Goal: Information Seeking & Learning: Learn about a topic

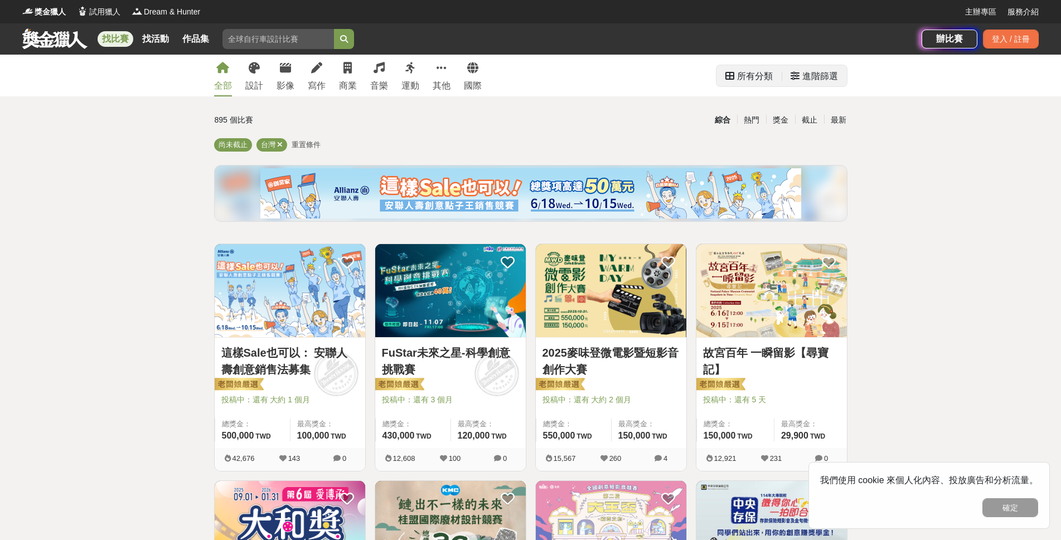
click at [737, 78] on div "所有分類" at bounding box center [755, 76] width 36 height 22
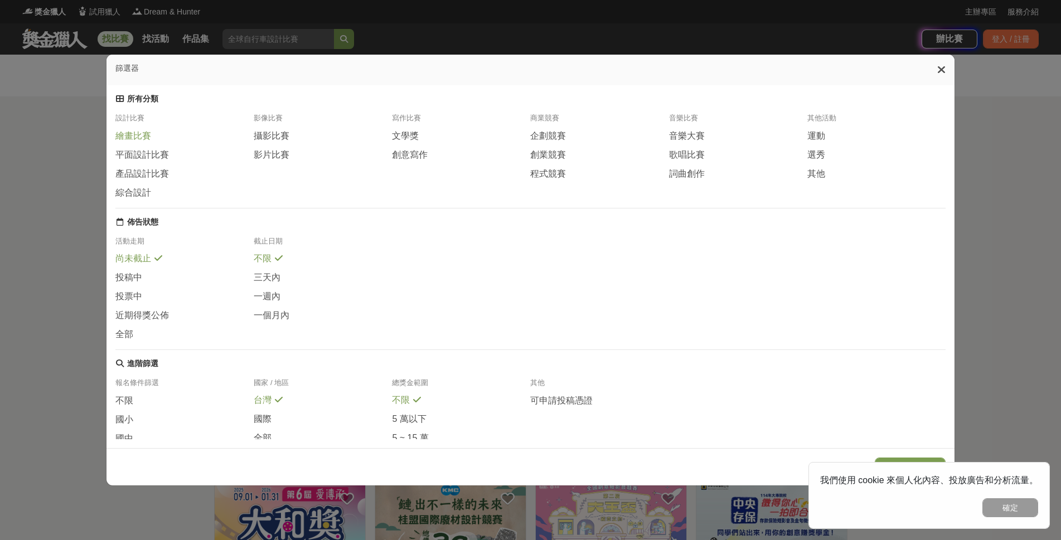
click at [116, 134] on span "繪畫比賽" at bounding box center [133, 136] width 36 height 12
click at [905, 460] on button "顯示 124 個結果" at bounding box center [910, 467] width 71 height 19
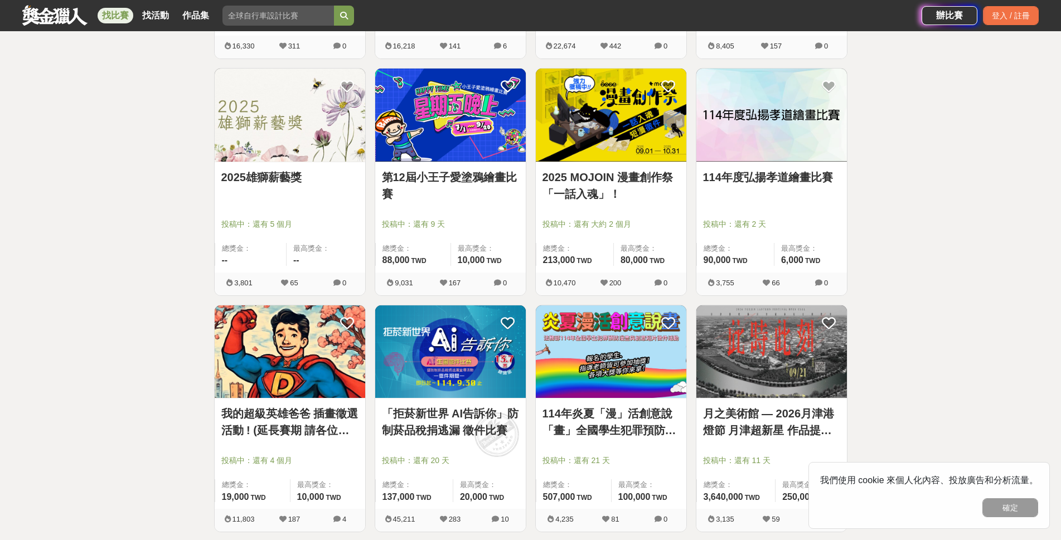
scroll to position [948, 0]
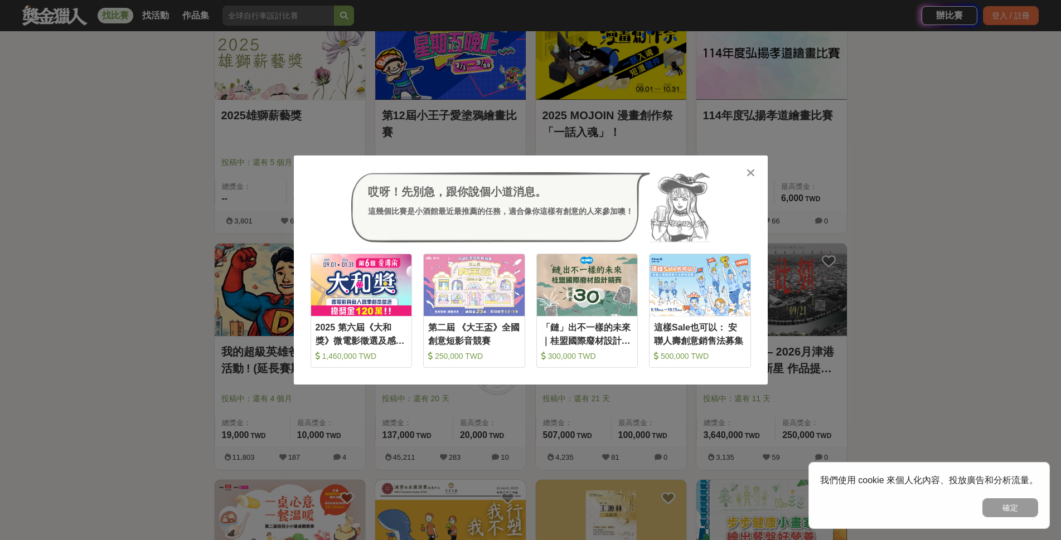
click at [751, 175] on icon at bounding box center [750, 172] width 8 height 11
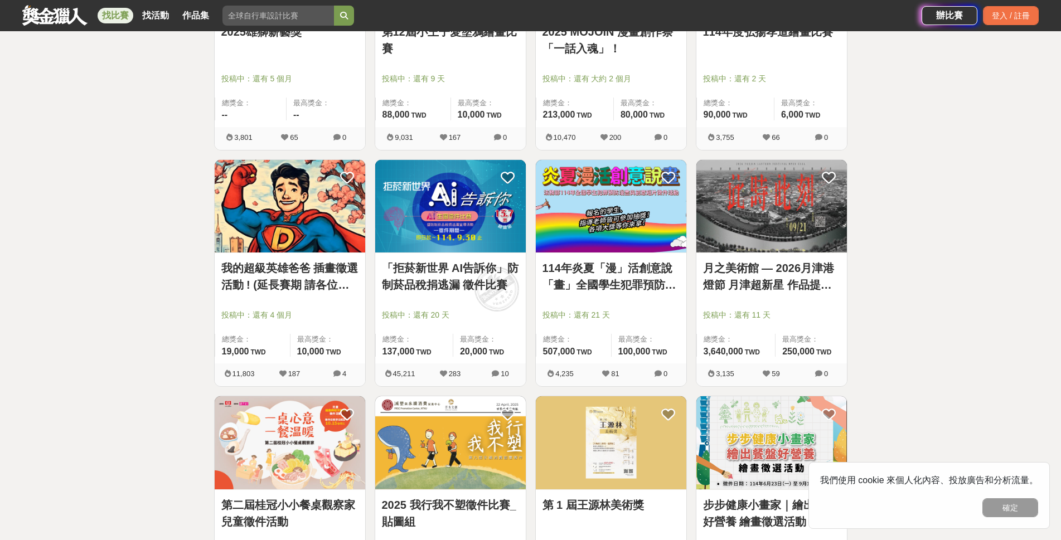
scroll to position [1059, 0]
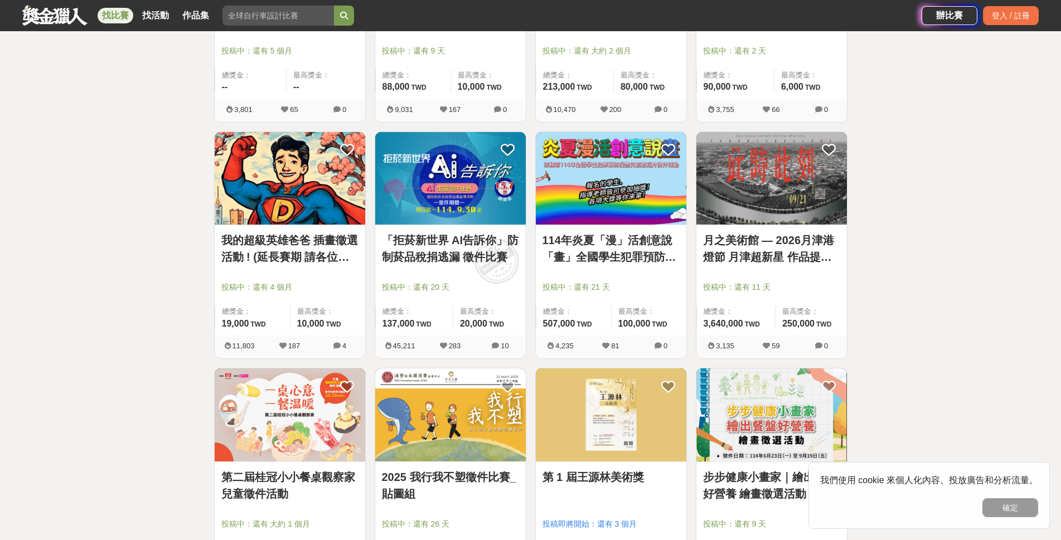
drag, startPoint x: 614, startPoint y: 172, endPoint x: 314, endPoint y: 144, distance: 301.1
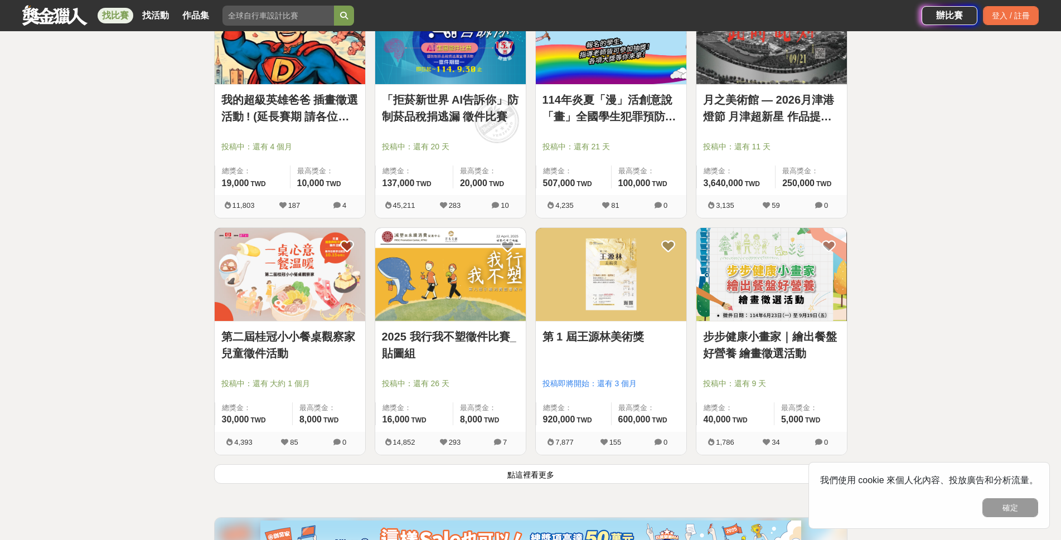
scroll to position [1394, 0]
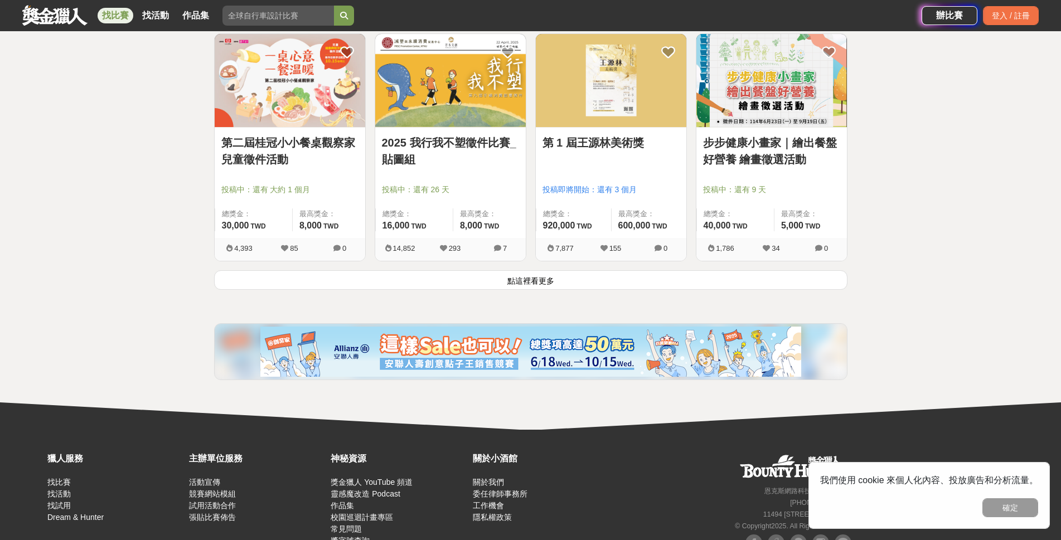
click at [571, 280] on button "點這裡看更多" at bounding box center [530, 280] width 633 height 20
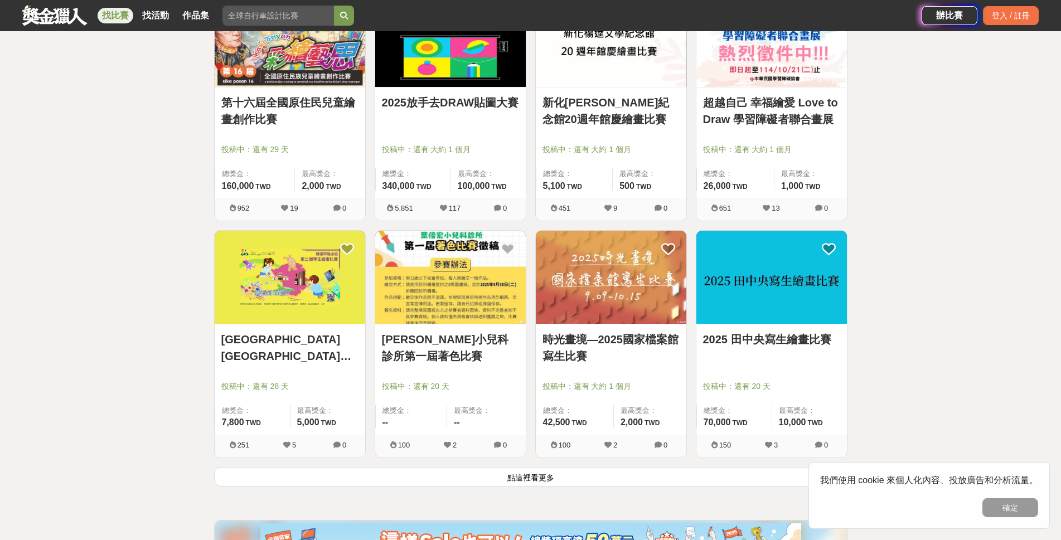
scroll to position [2676, 0]
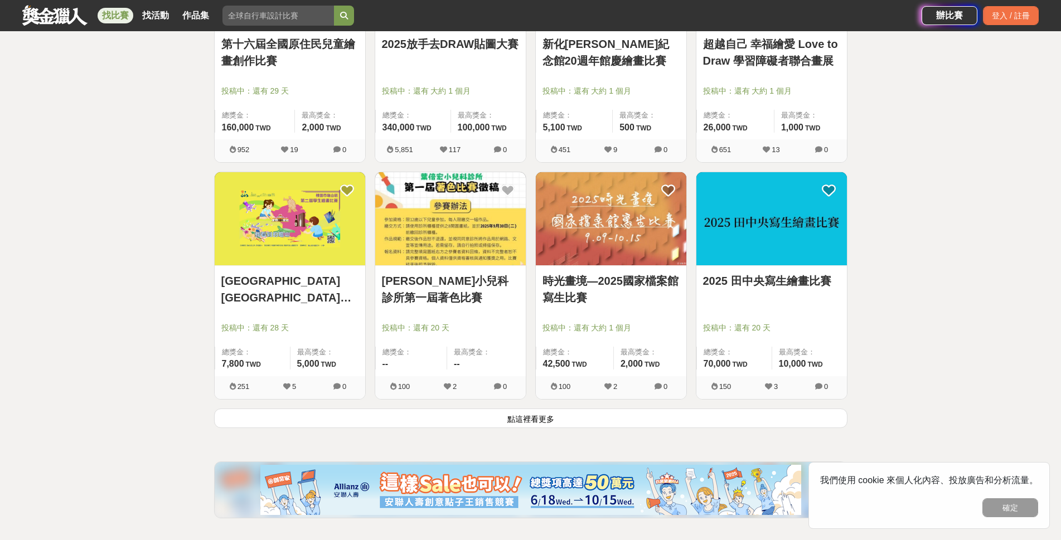
click at [627, 415] on button "點這裡看更多" at bounding box center [530, 419] width 633 height 20
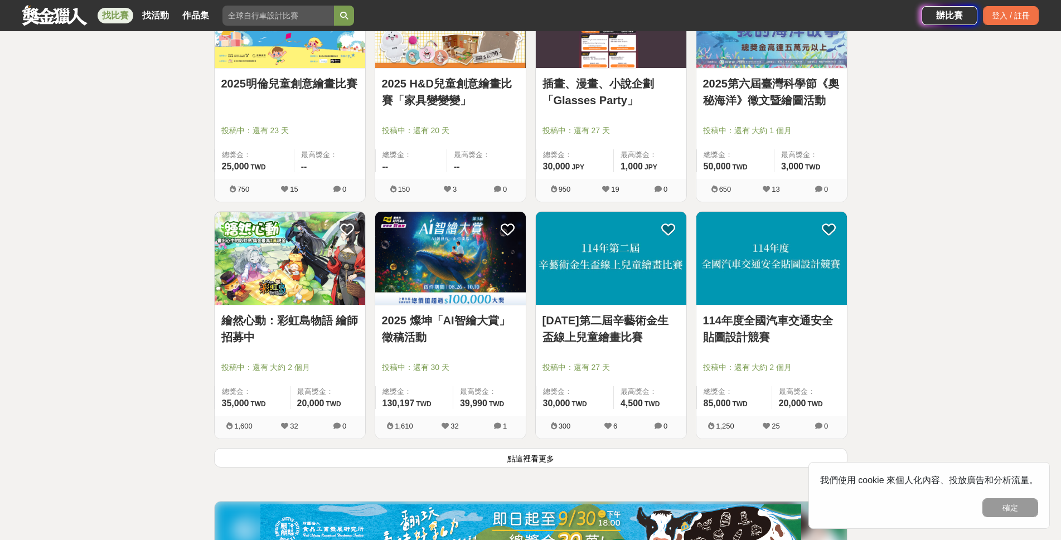
scroll to position [4069, 0]
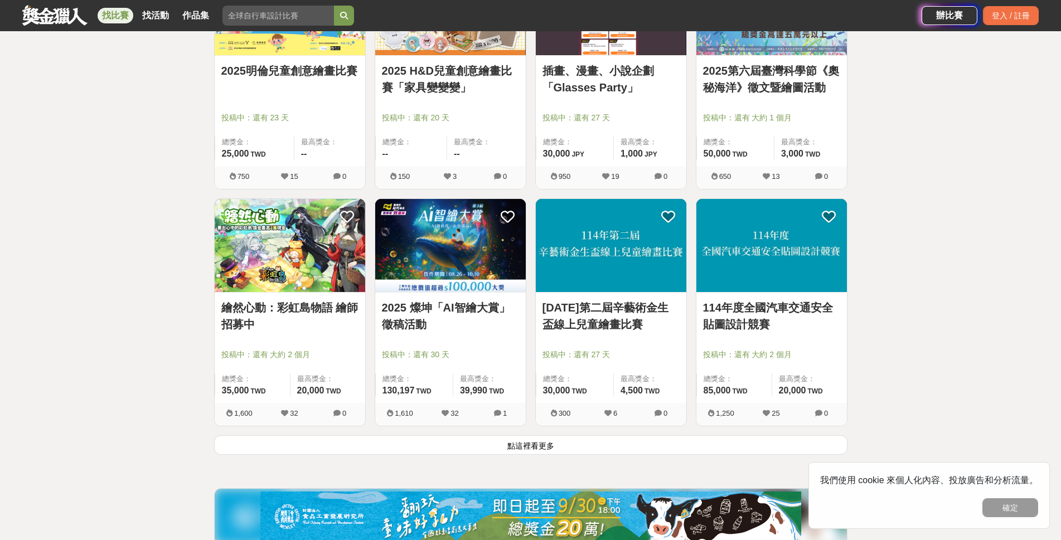
click at [579, 442] on button "點這裡看更多" at bounding box center [530, 445] width 633 height 20
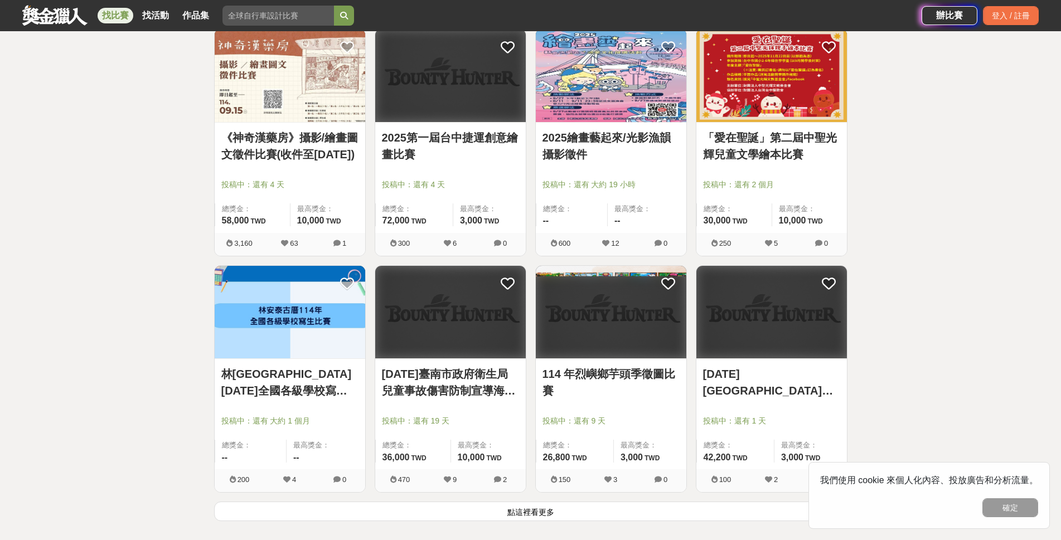
scroll to position [5463, 0]
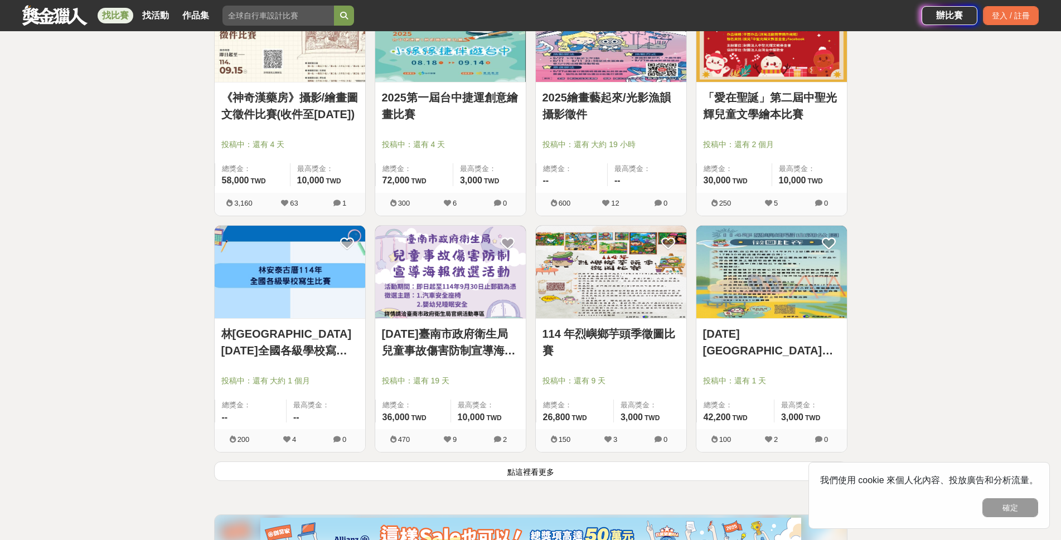
click at [494, 466] on button "點這裡看更多" at bounding box center [530, 472] width 633 height 20
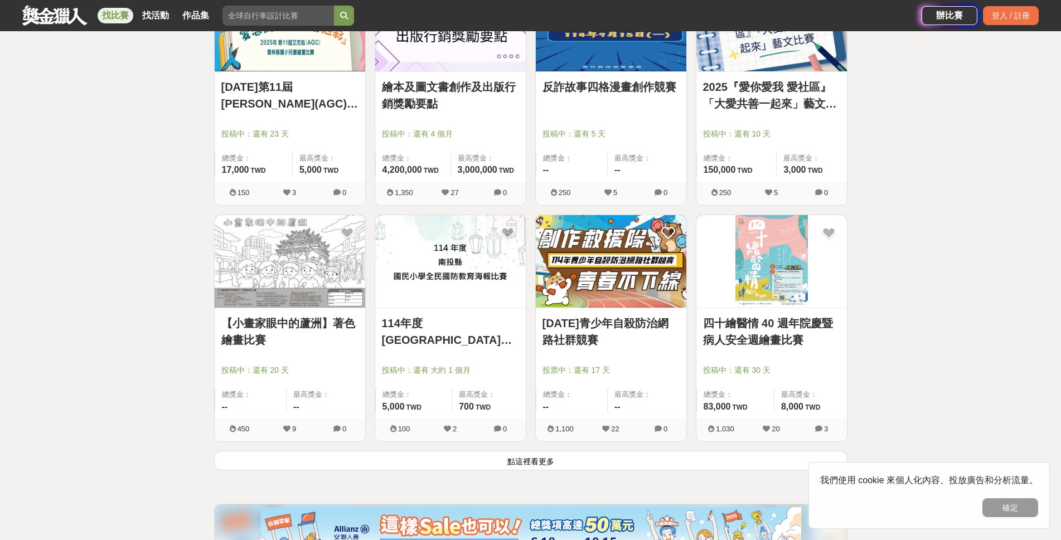
scroll to position [6968, 0]
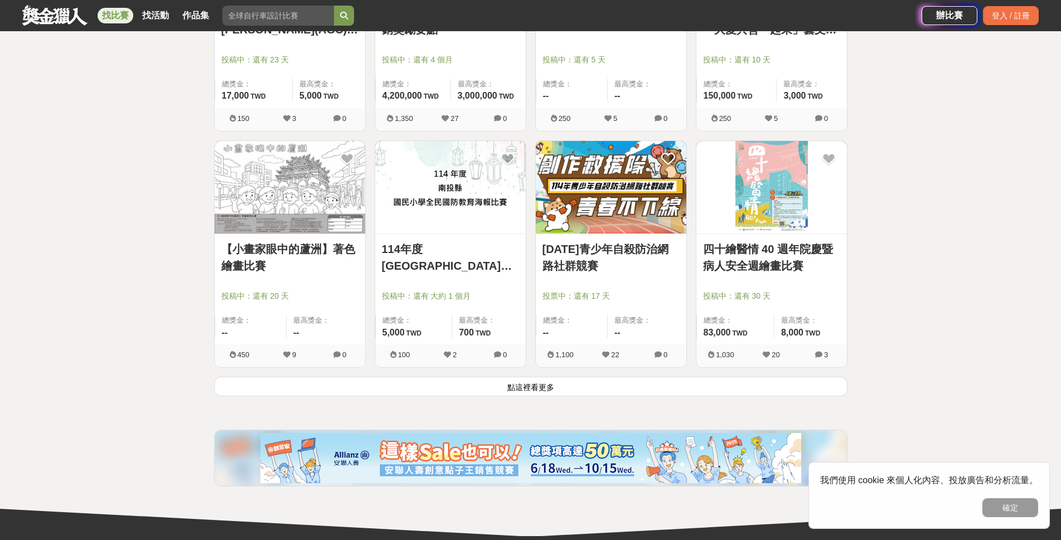
click at [671, 380] on button "點這裡看更多" at bounding box center [530, 387] width 633 height 20
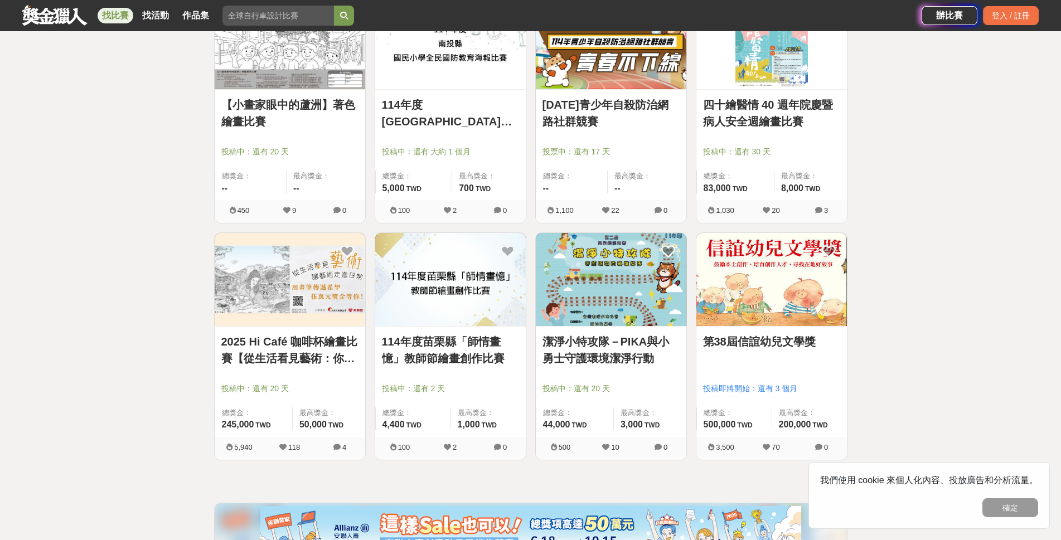
scroll to position [7135, 0]
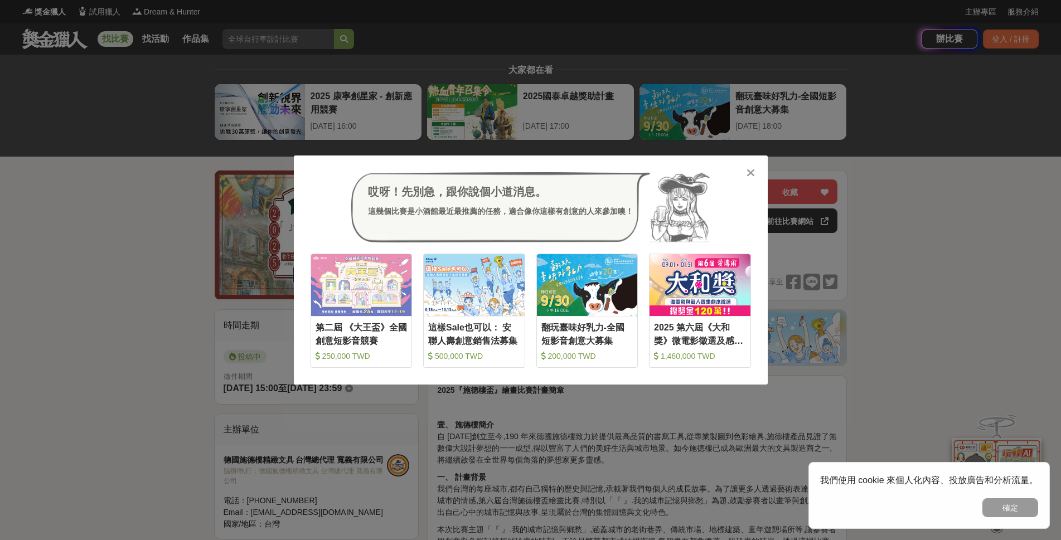
click at [754, 172] on icon at bounding box center [750, 172] width 8 height 11
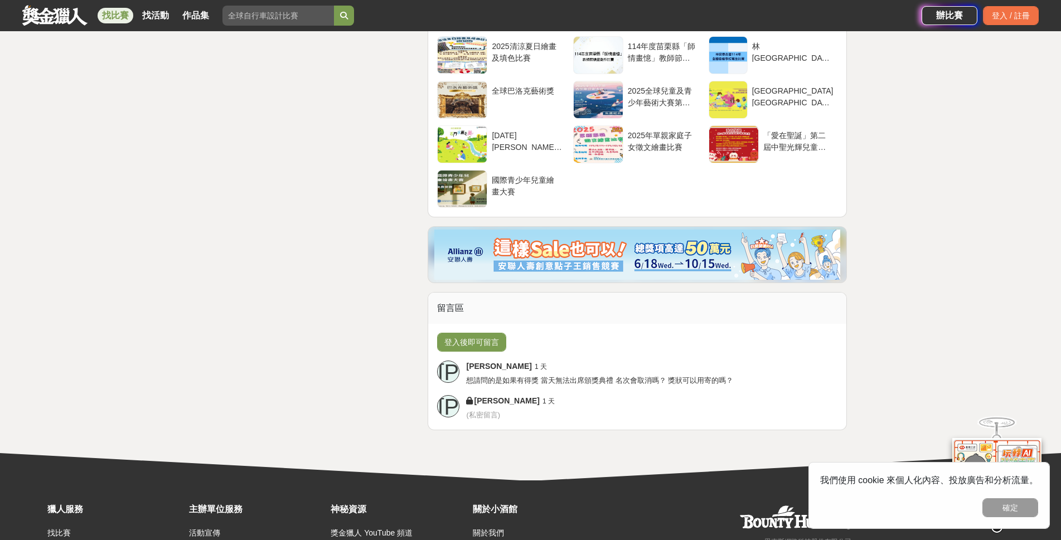
scroll to position [1951, 0]
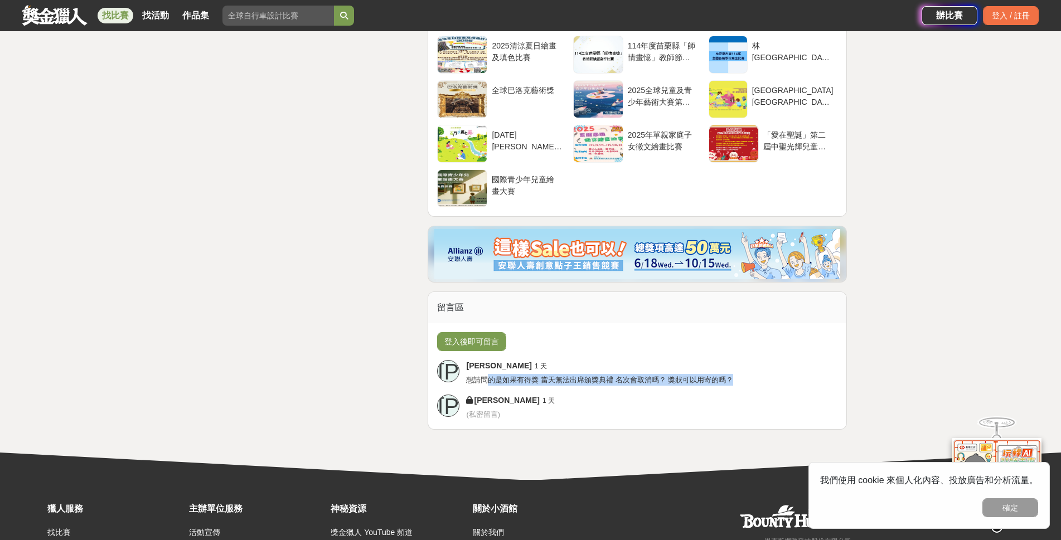
drag, startPoint x: 488, startPoint y: 371, endPoint x: 770, endPoint y: 366, distance: 282.7
click at [770, 366] on div "李季穎 1 天 想請問的是如果有得獎 當天無法出席頒獎典禮 名次會取消嗎？ 獎狀可以用寄的嗎？" at bounding box center [651, 373] width 371 height 26
click at [775, 365] on div "李季穎 1 天 想請問的是如果有得獎 當天無法出席頒獎典禮 名次會取消嗎？ 獎狀可以用寄的嗎？" at bounding box center [651, 373] width 371 height 26
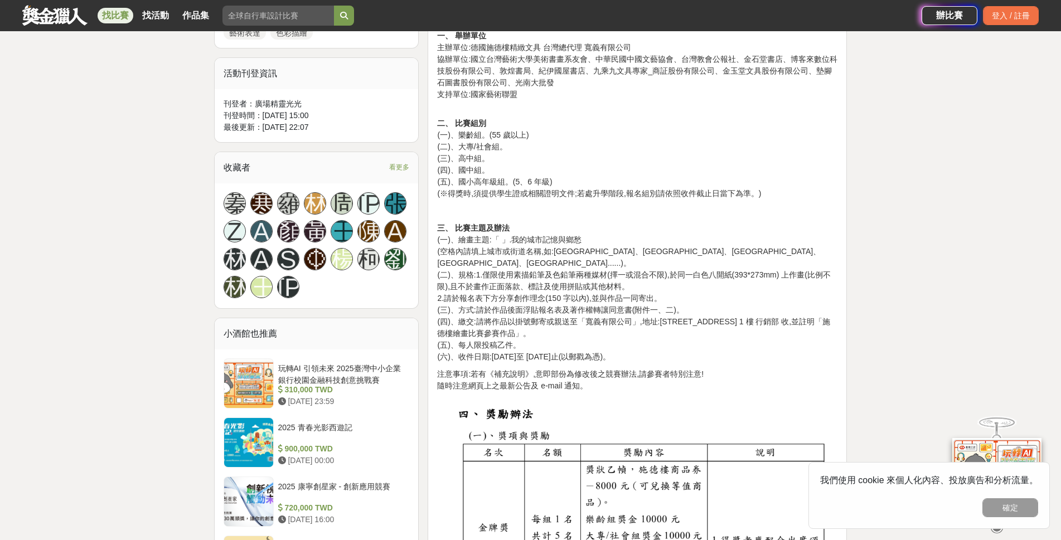
scroll to position [613, 0]
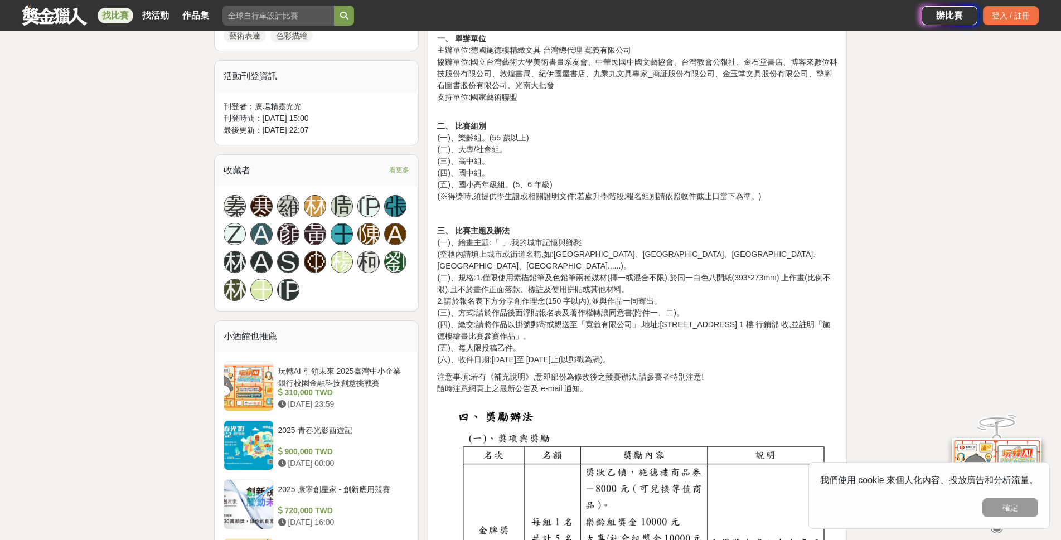
click at [723, 371] on p "注意事項:若有《補充說明》,意即部份為修改後之競賽辦法,請參賽者特別注意! 隨時注意網頁上之最新公告及 e-mail 通知。" at bounding box center [637, 382] width 400 height 23
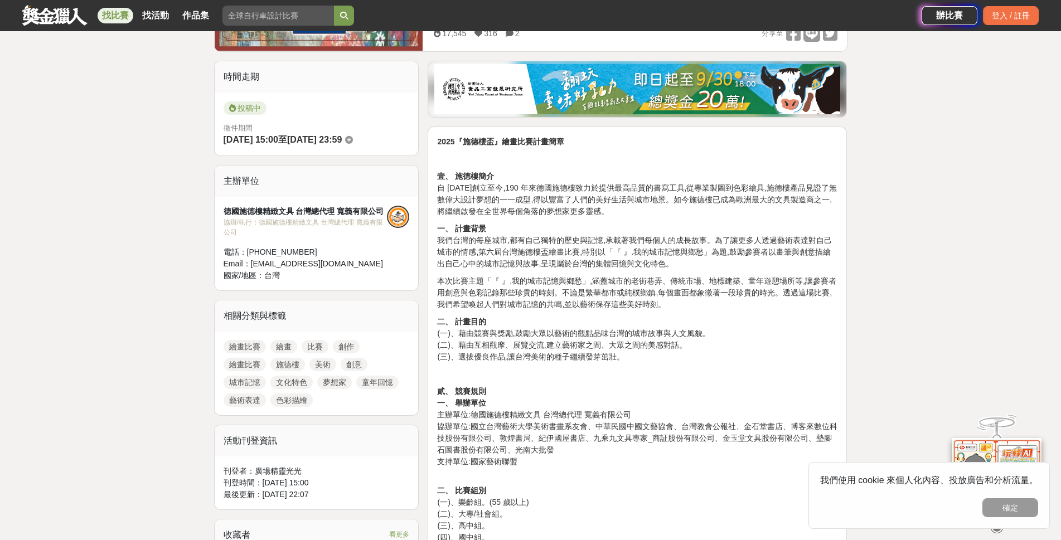
scroll to position [223, 0]
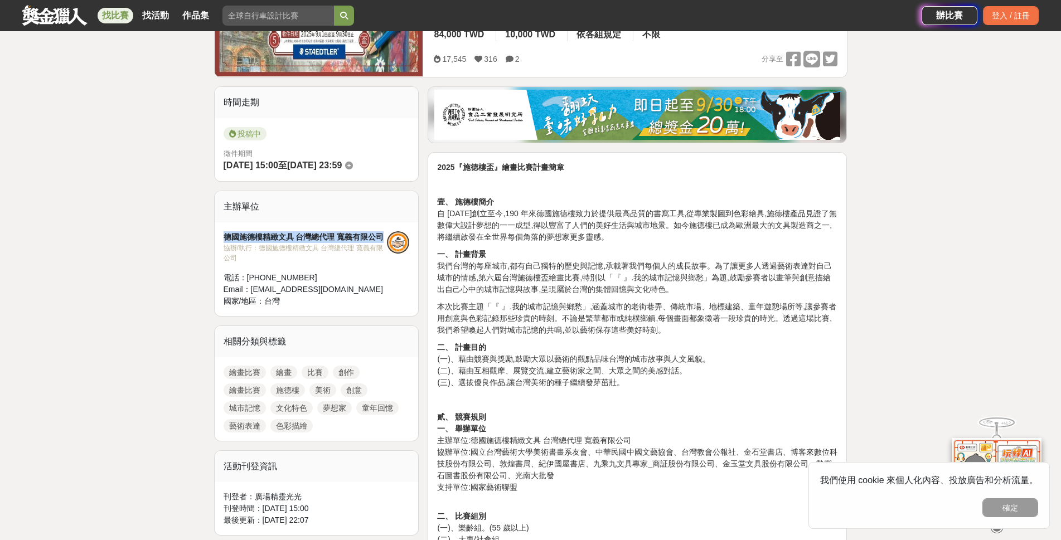
drag, startPoint x: 220, startPoint y: 235, endPoint x: 383, endPoint y: 235, distance: 163.3
click at [383, 235] on div "德國施德樓精緻文具 台灣總代理 寬義有限公司 協辦/執行： 德國施德樓精緻文具 台灣總代理 寬義有限公司 電話： (02)2393-0472 Email： l…" at bounding box center [317, 269] width 204 height 94
copy div "德國施德樓精緻文具 台灣總代理 寬義有限公司"
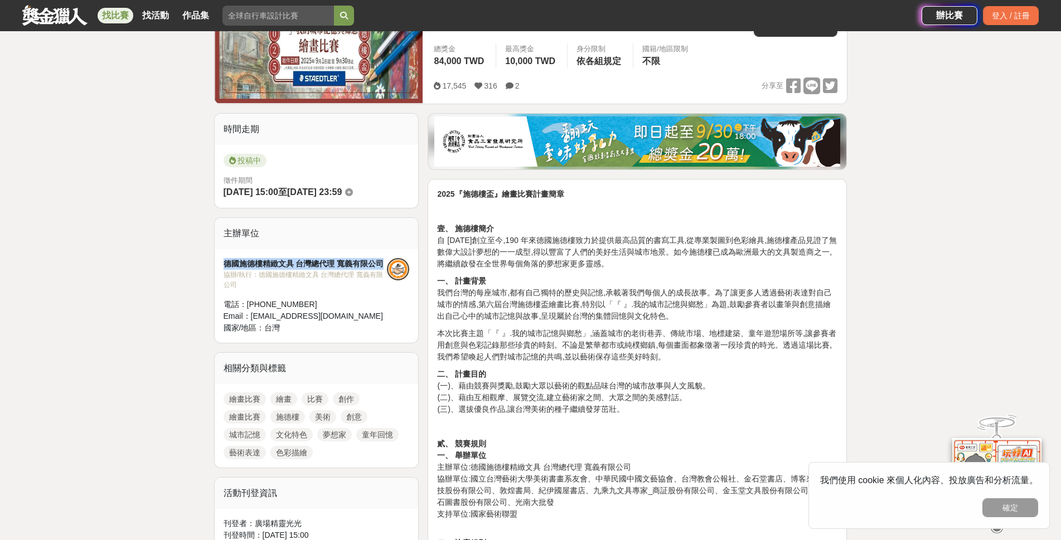
scroll to position [167, 0]
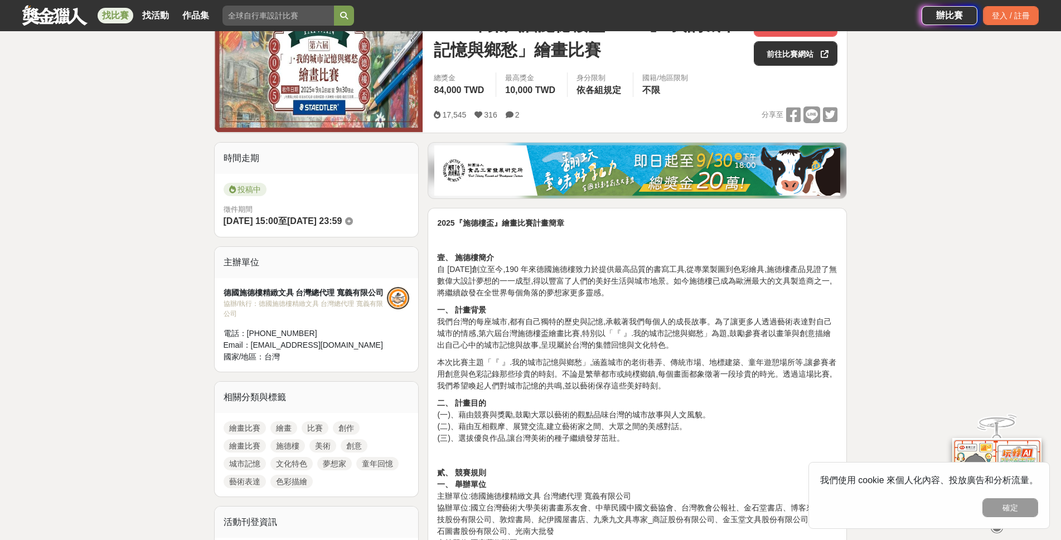
click at [561, 243] on p at bounding box center [637, 241] width 400 height 12
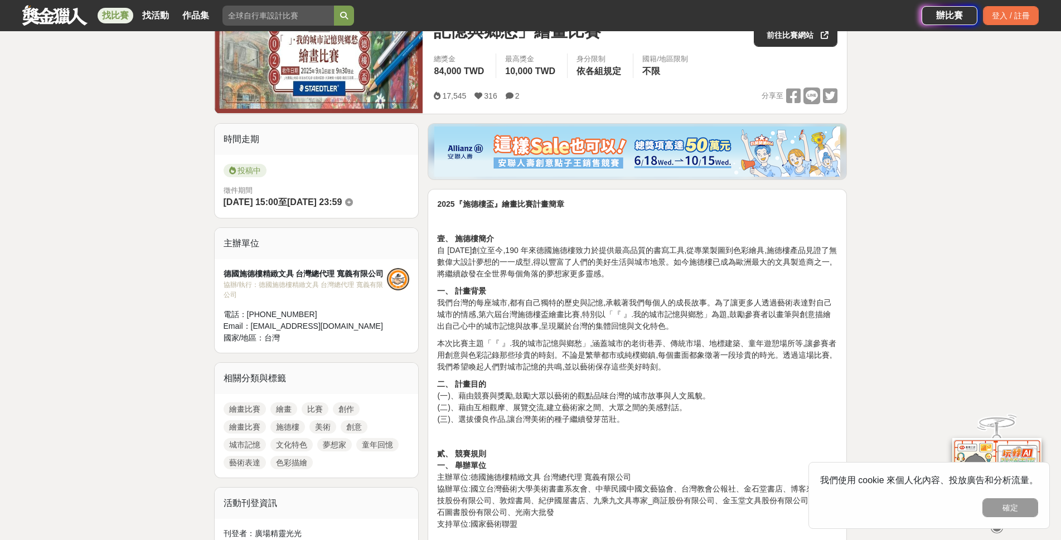
scroll to position [0, 0]
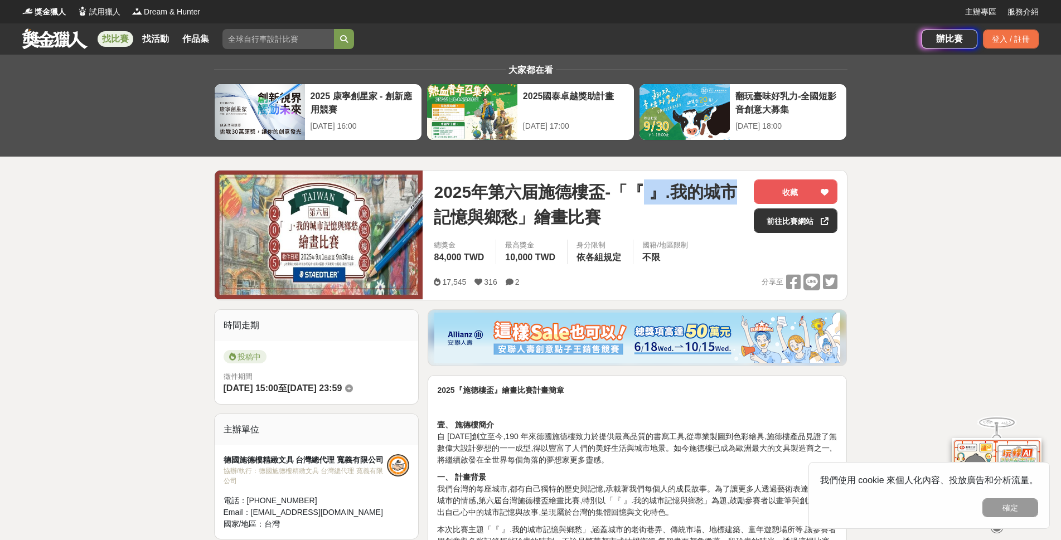
drag, startPoint x: 641, startPoint y: 193, endPoint x: 731, endPoint y: 190, distance: 90.4
click at [731, 190] on span "2025年第六届施德樓盃-「『 』.我的城市記憶與鄉愁」繪畫比賽" at bounding box center [589, 204] width 311 height 50
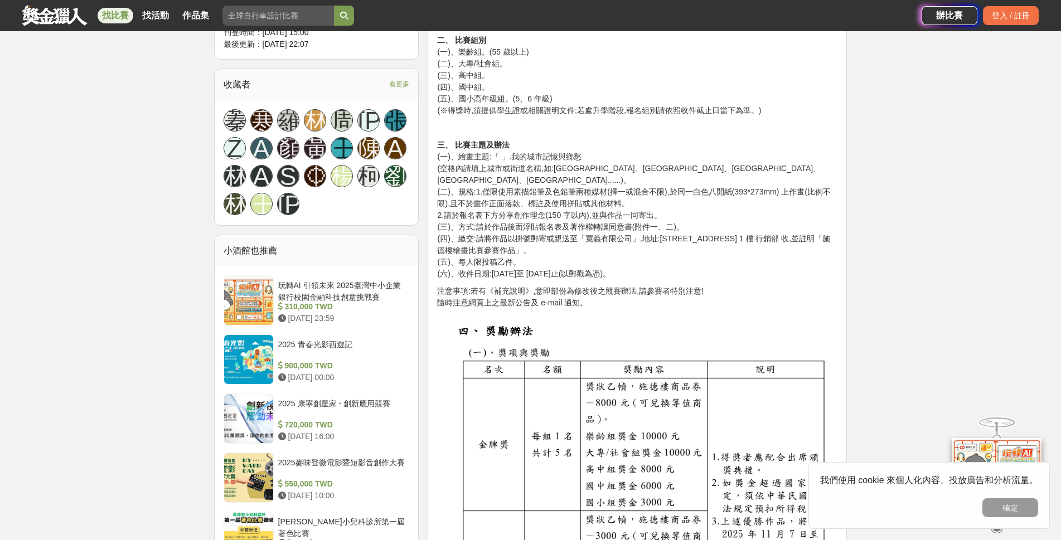
scroll to position [725, 0]
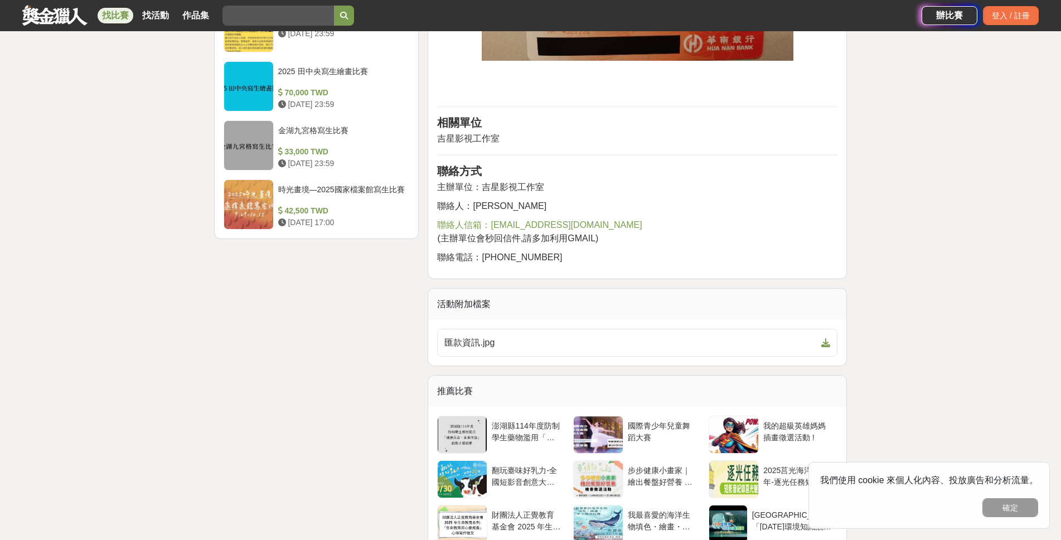
scroll to position [1449, 0]
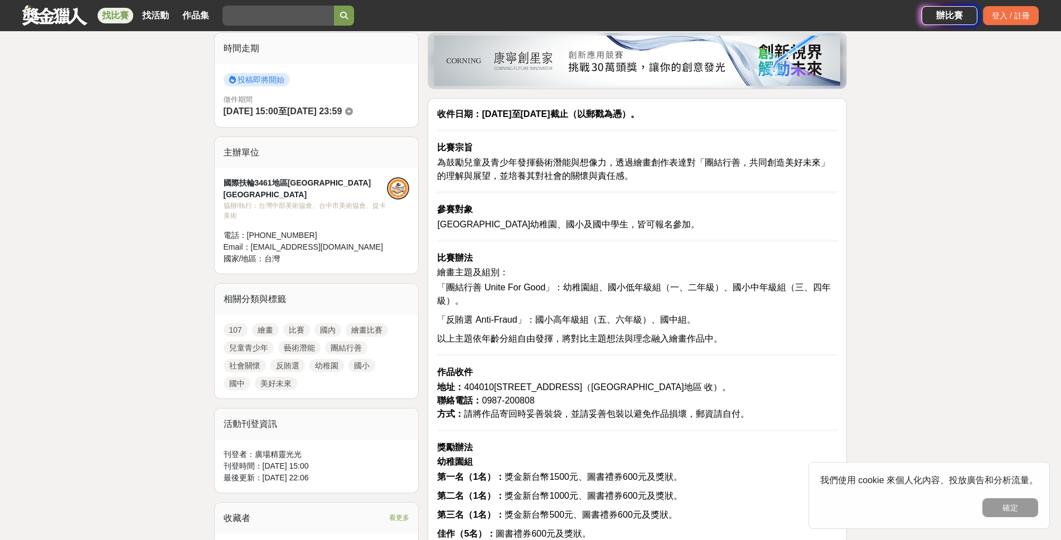
scroll to position [279, 0]
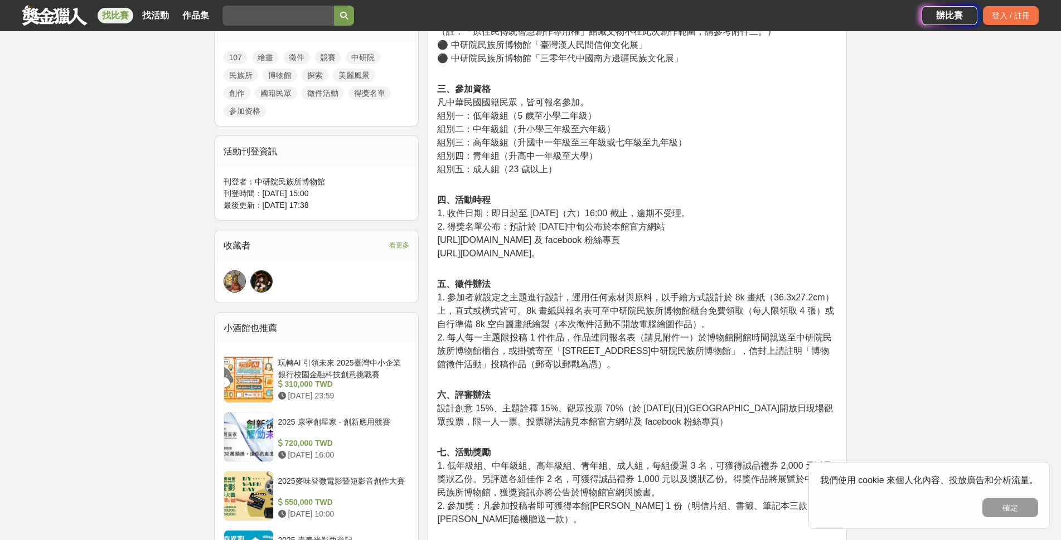
scroll to position [557, 0]
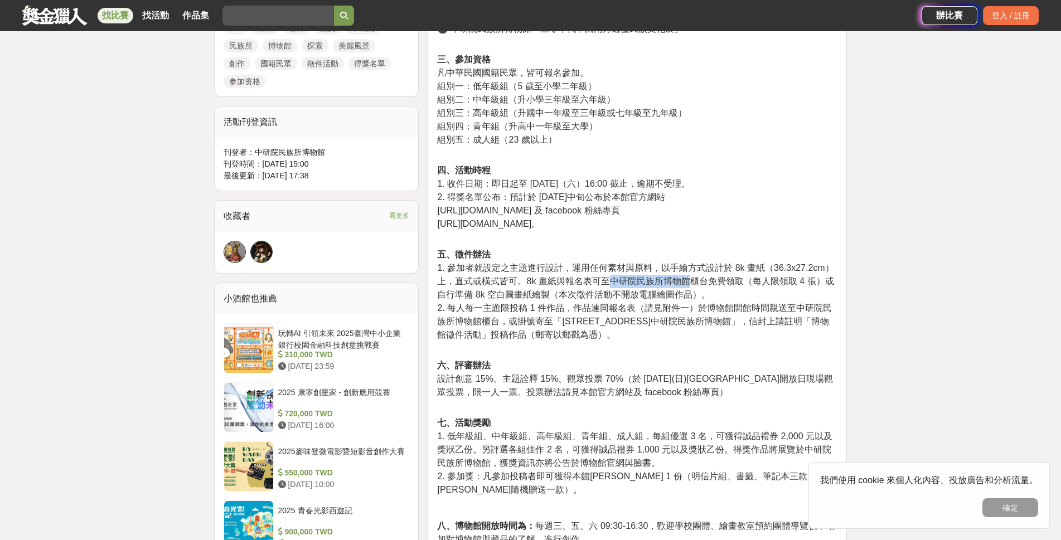
drag, startPoint x: 609, startPoint y: 282, endPoint x: 698, endPoint y: 280, distance: 88.6
click at [698, 280] on span "1. 參加者就設定之主題進行設計，運用任何素材與原料，以手繪方式設計於 8k 畫紙（36.3x27.2cm）上，直式或橫式皆可。8k 畫紙與報名表可至中研院民…" at bounding box center [635, 281] width 396 height 36
click at [654, 283] on span "1. 參加者就設定之主題進行設計，運用任何素材與原料，以手繪方式設計於 8k 畫紙（36.3x27.2cm）上，直式或橫式皆可。8k 畫紙與報名表可至中研院民…" at bounding box center [635, 281] width 396 height 36
drag, startPoint x: 608, startPoint y: 282, endPoint x: 687, endPoint y: 280, distance: 79.2
click at [687, 280] on span "1. 參加者就設定之主題進行設計，運用任何素材與原料，以手繪方式設計於 8k 畫紙（36.3x27.2cm）上，直式或橫式皆可。8k 畫紙與報名表可至中研院民…" at bounding box center [635, 281] width 396 height 36
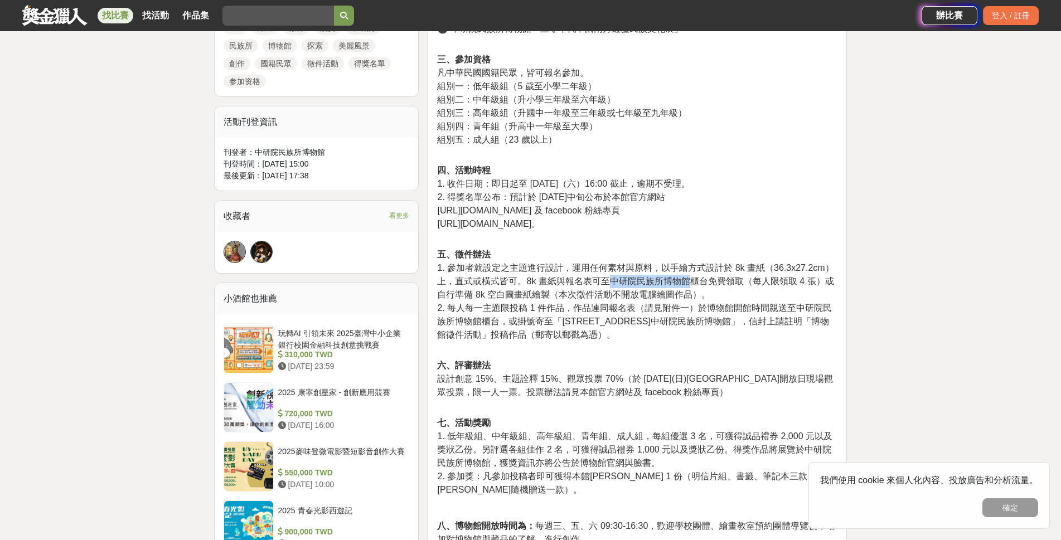
copy span "中研院民族所博物館"
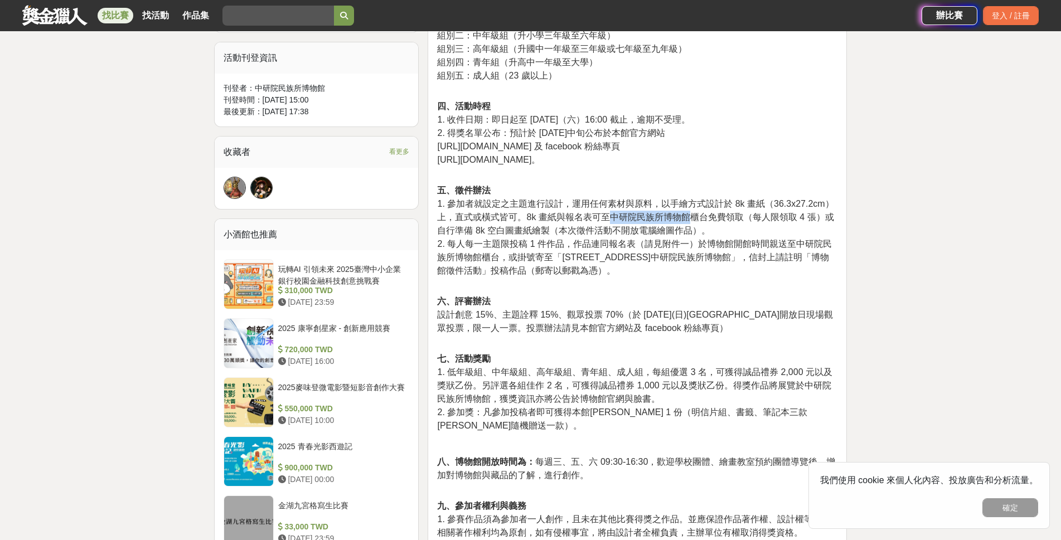
scroll to position [669, 0]
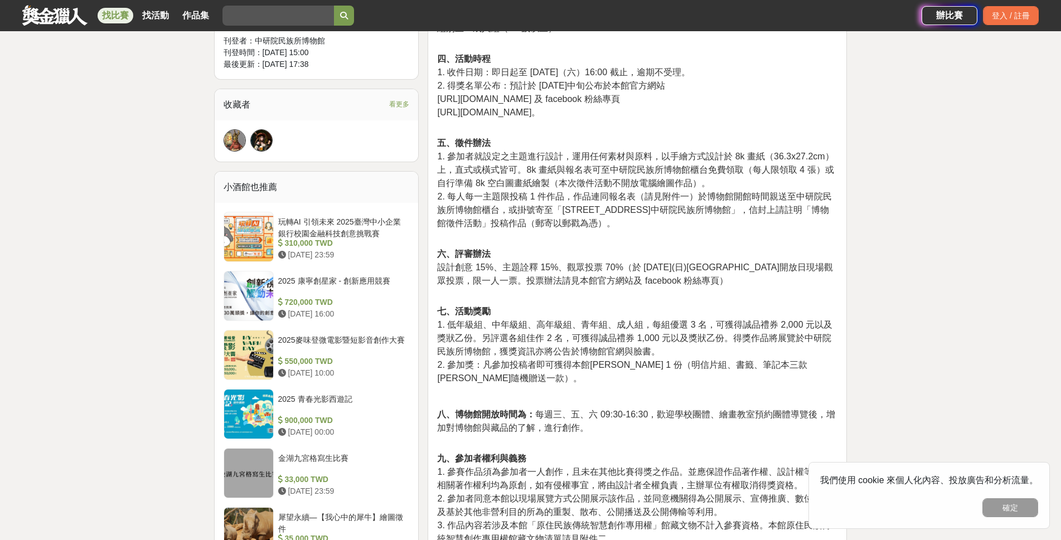
click at [640, 237] on p "五、徵件辦法 1. 參加者就設定之主題進行設計，運用任何素材與原料，以手繪方式設計於 8k 畫紙（36.3x27.2cm）上，直式或橫式皆可。8k 畫紙與報名…" at bounding box center [637, 189] width 400 height 105
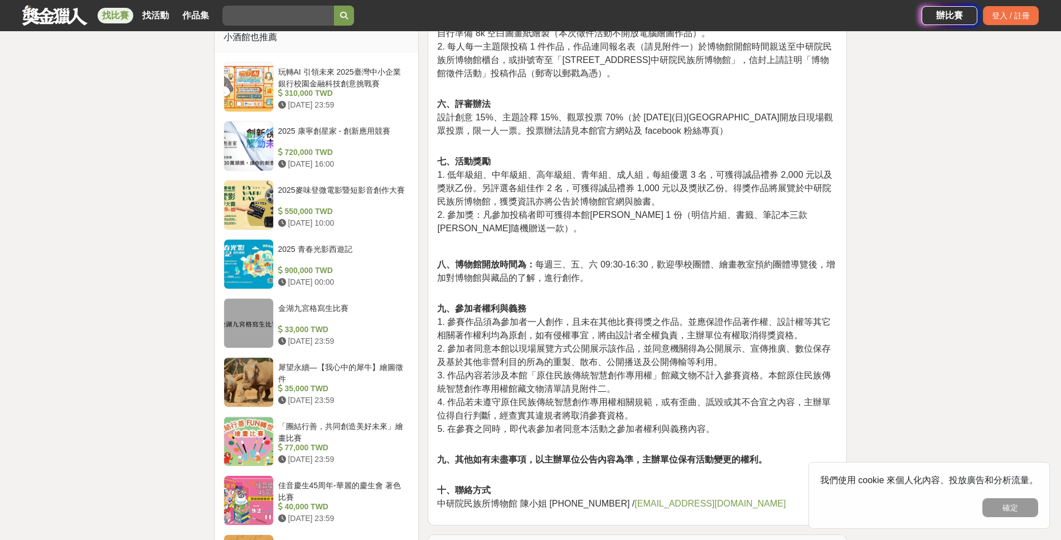
scroll to position [892, 0]
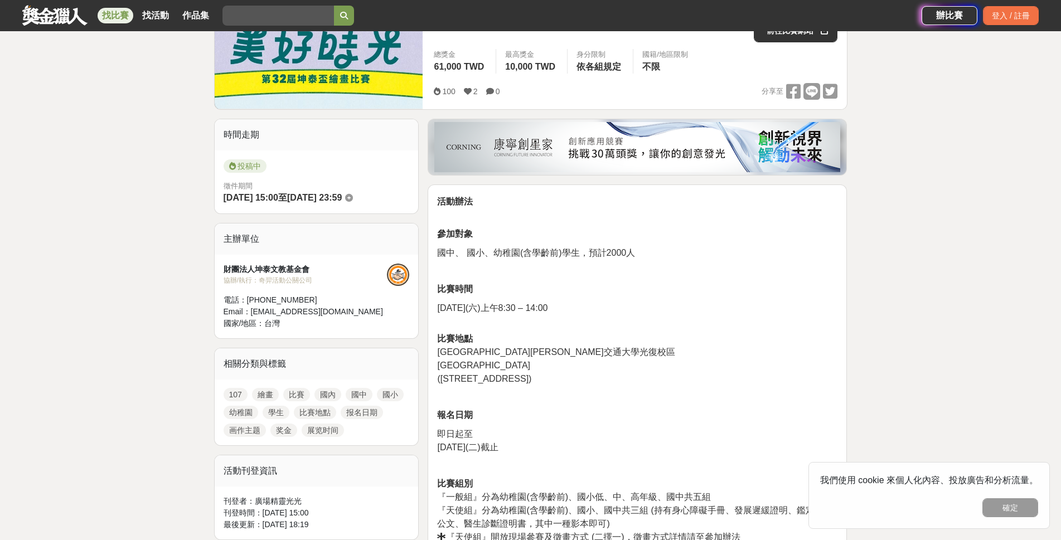
scroll to position [223, 0]
